Goal: Information Seeking & Learning: Learn about a topic

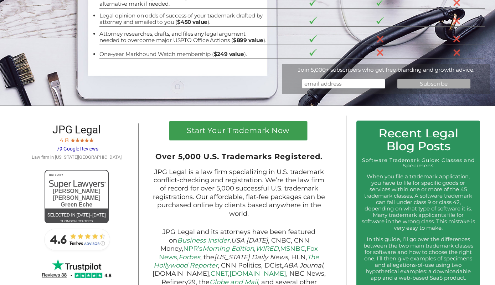
scroll to position [192, 0]
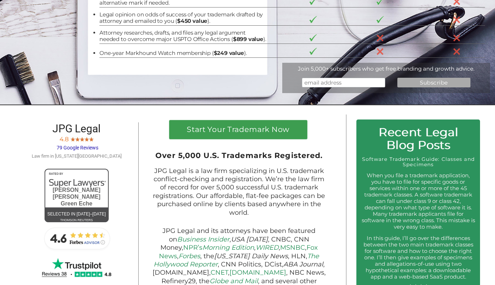
click at [25, 140] on div "JPG Legal 4.8 79 Google Reviews Law firm in [US_STATE][GEOGRAPHIC_DATA]" at bounding box center [77, 141] width 104 height 38
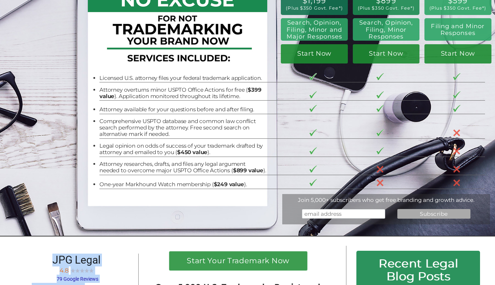
scroll to position [0, 0]
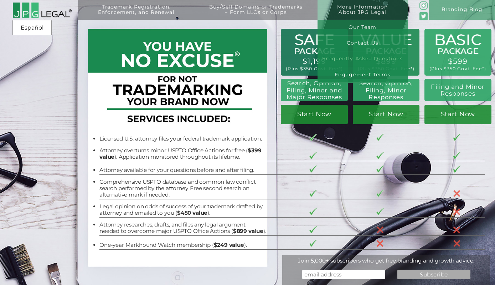
click at [371, 61] on link "Frequently Asked Questions" at bounding box center [362, 59] width 90 height 16
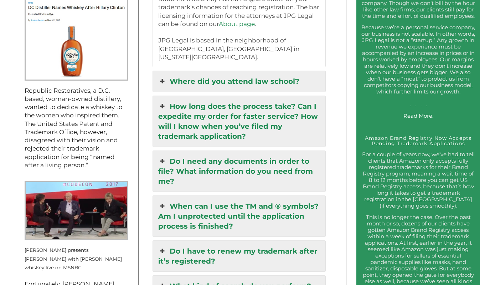
scroll to position [770, 0]
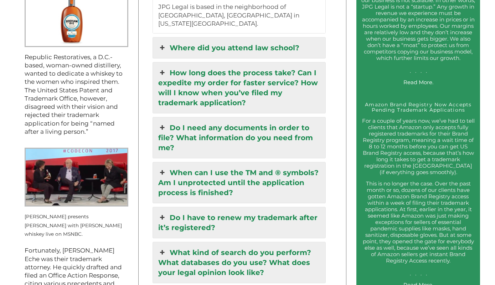
click at [223, 74] on link "How long does the process take? Can I expedite my order for faster service? How…" at bounding box center [239, 87] width 172 height 51
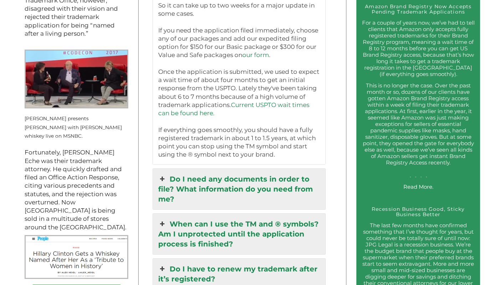
scroll to position [868, 0]
click at [259, 101] on link "Current USPTO wait times can be found here." at bounding box center [233, 108] width 151 height 15
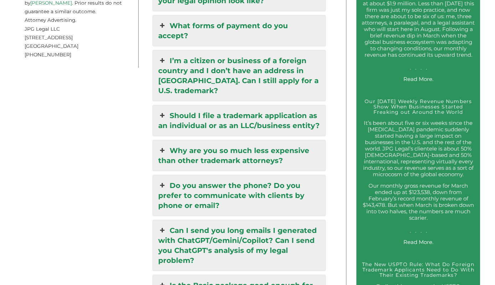
scroll to position [1191, 0]
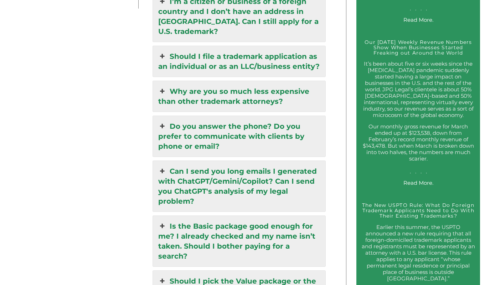
click at [212, 84] on link "Why are you so much less expensive than other trademark attorneys?" at bounding box center [239, 96] width 172 height 31
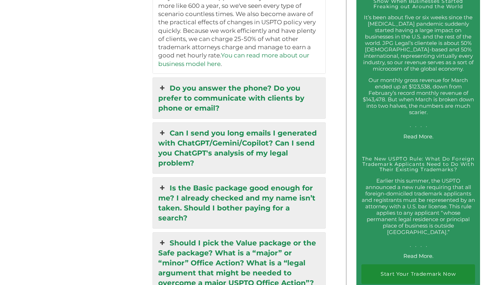
scroll to position [1295, 0]
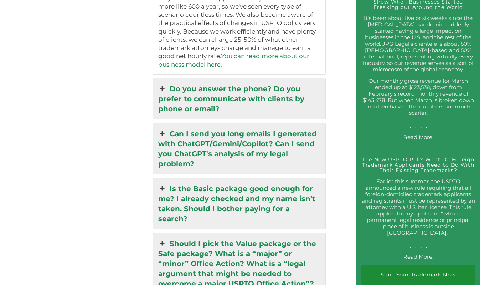
click at [228, 82] on link "Do you answer the phone? Do you prefer to communicate with clients by phone or …" at bounding box center [239, 98] width 172 height 41
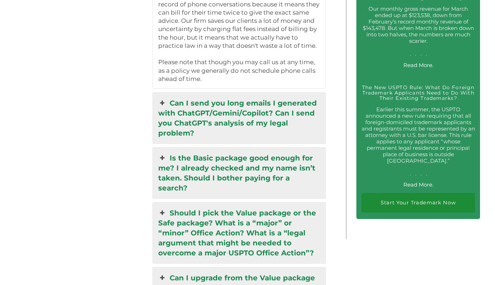
scroll to position [1368, 0]
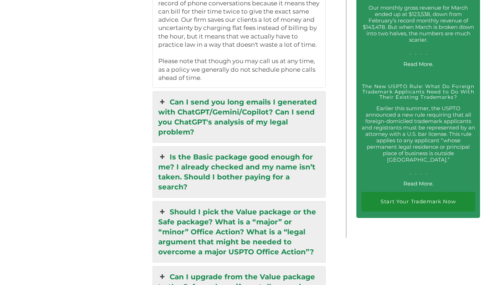
click at [233, 95] on link "Can I send you long emails I generated with ChatGPT/Gemini/Copilot? Can I send …" at bounding box center [239, 117] width 172 height 51
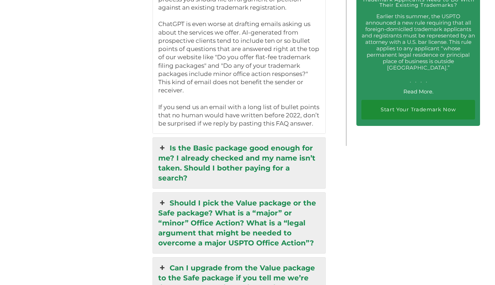
scroll to position [1495, 0]
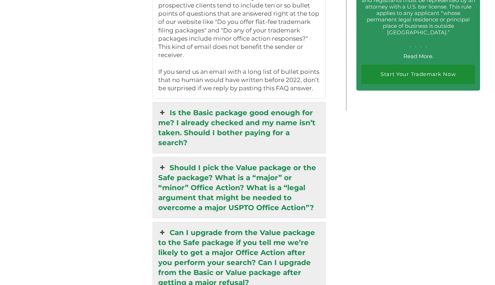
click at [232, 109] on link "Is the Basic package good enough for me? I already checked and my name isn’t ta…" at bounding box center [239, 127] width 172 height 51
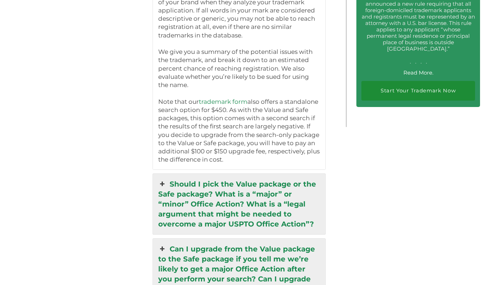
scroll to position [1500, 0]
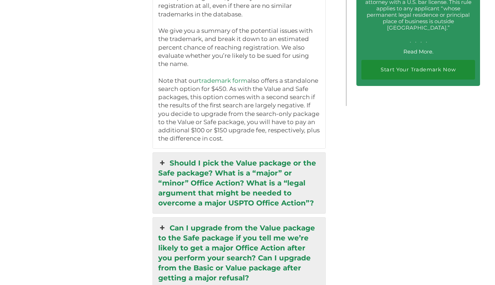
click at [230, 152] on link "Should I pick the Value package or the Safe package? What is a “major” or “mino…" at bounding box center [239, 182] width 172 height 61
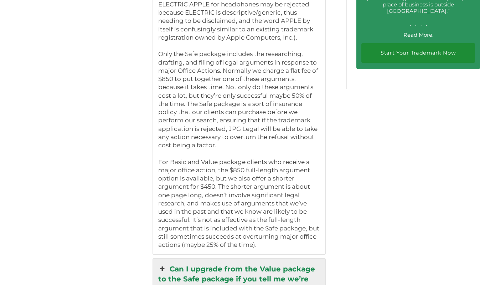
scroll to position [1520, 0]
